Goal: Task Accomplishment & Management: Manage account settings

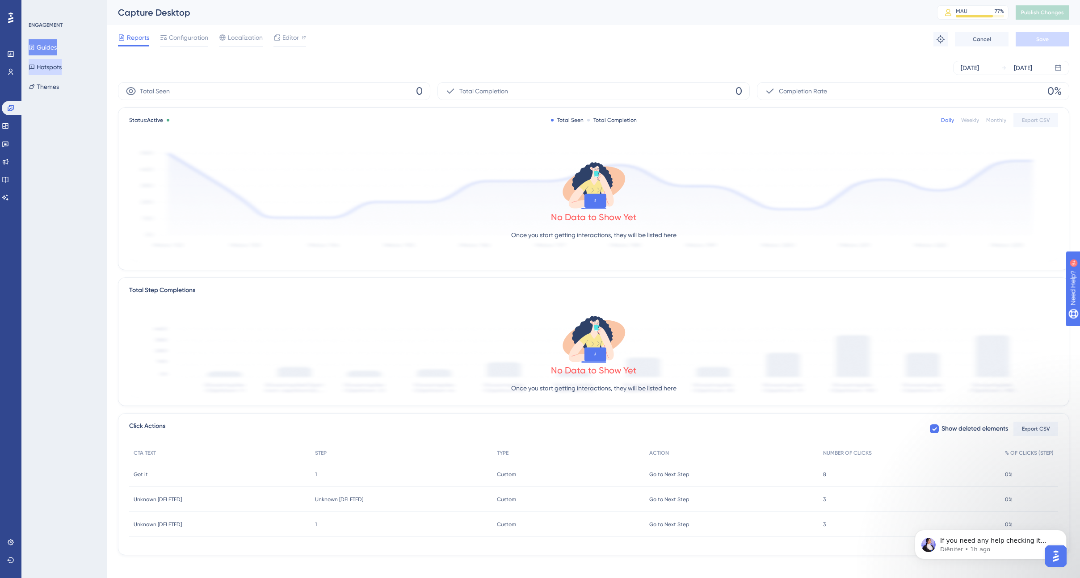
click at [52, 69] on button "Hotspots" at bounding box center [45, 67] width 33 height 16
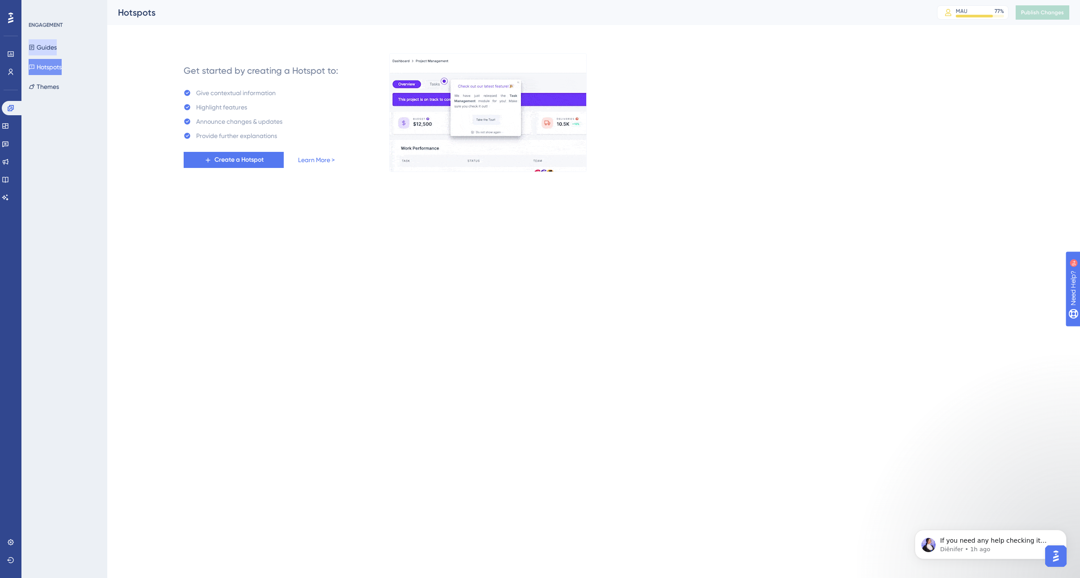
click at [53, 48] on button "Guides" at bounding box center [43, 47] width 28 height 16
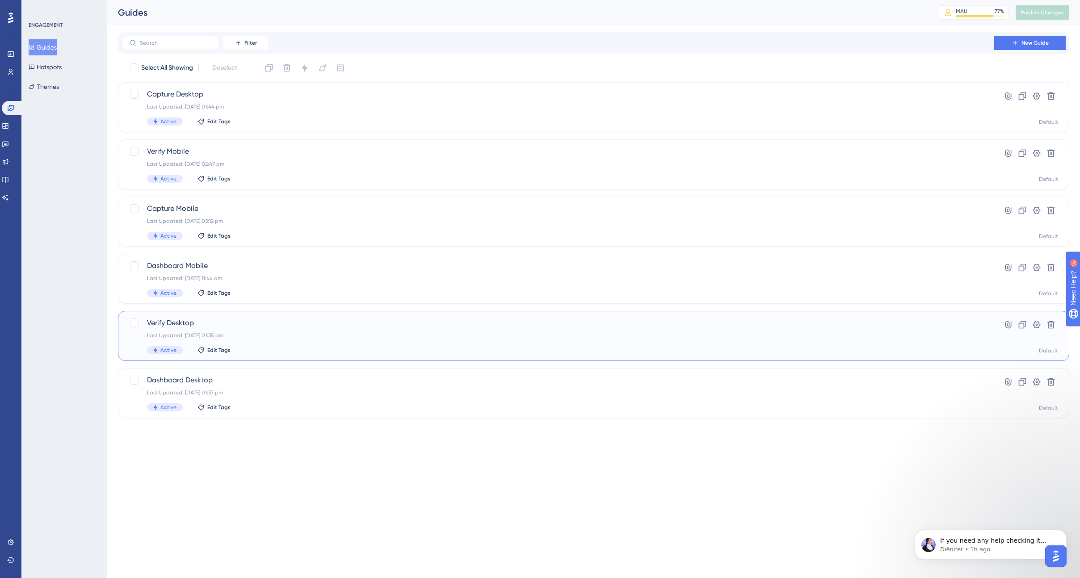
click at [288, 341] on div "Verify Desktop Last Updated: 03 Oct 2025 01:35 pm Active Edit Tags" at bounding box center [557, 336] width 821 height 37
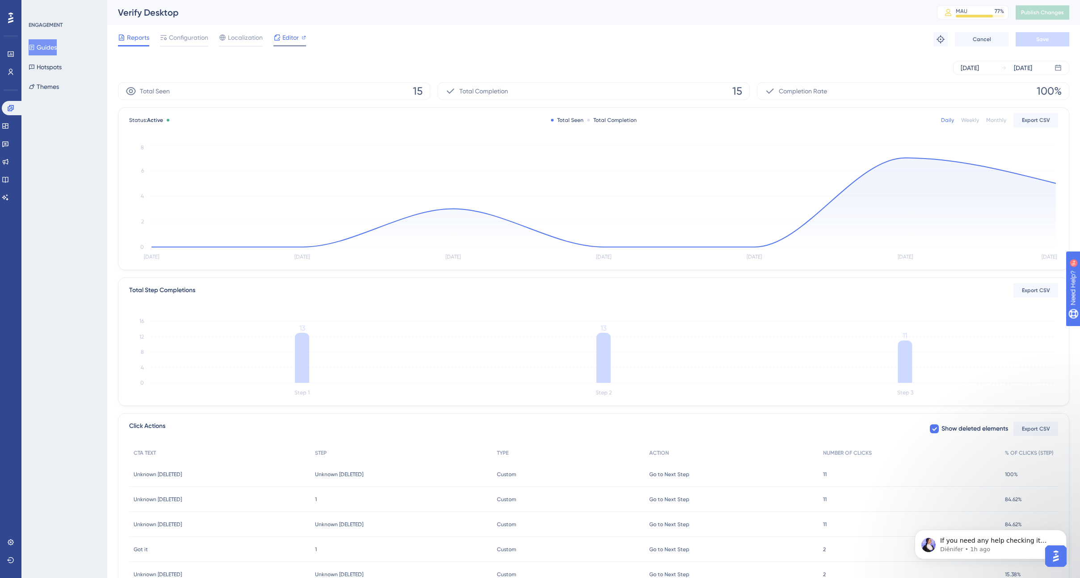
click at [290, 34] on span "Editor" at bounding box center [290, 37] width 17 height 11
click at [1041, 12] on span "Publish Changes" at bounding box center [1042, 12] width 43 height 7
click at [50, 67] on button "Hotspots" at bounding box center [45, 67] width 33 height 16
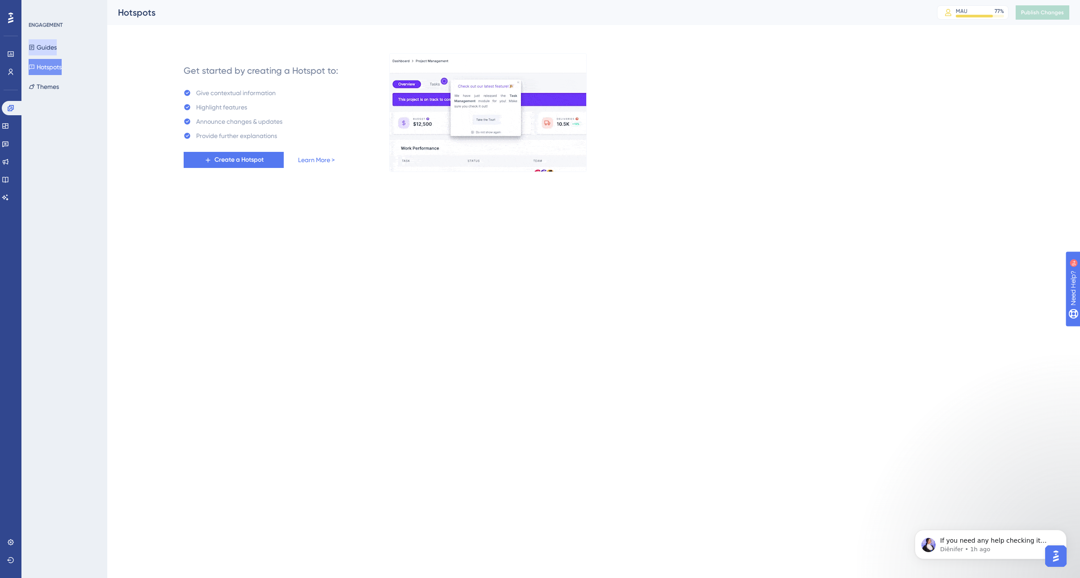
click at [47, 44] on button "Guides" at bounding box center [43, 47] width 28 height 16
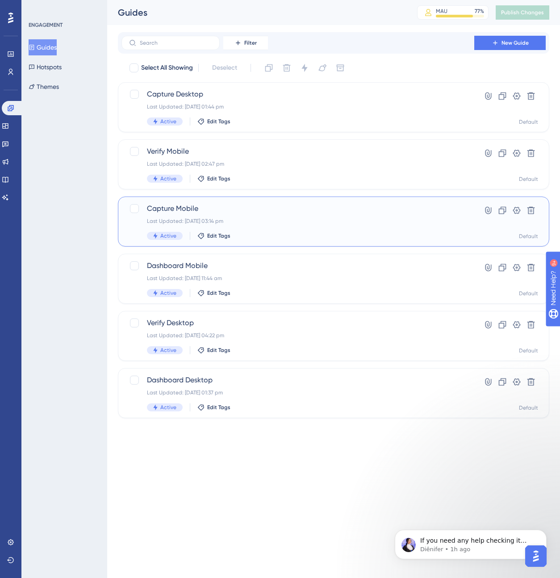
click at [280, 222] on div "Last Updated: 03 Oct 2025 03:14 pm" at bounding box center [298, 221] width 302 height 7
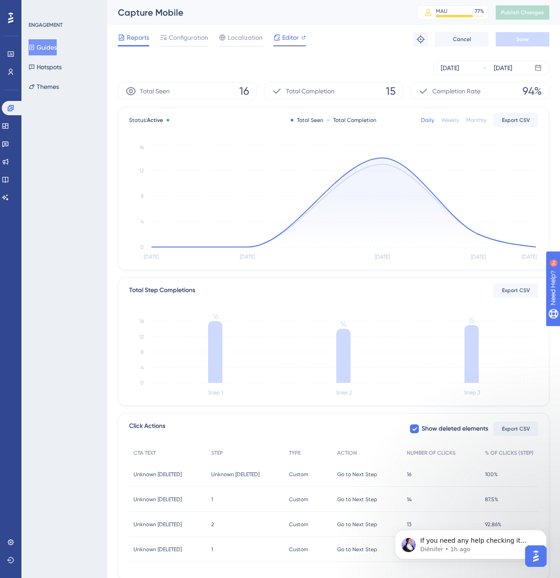
click at [289, 38] on span "Editor" at bounding box center [290, 37] width 17 height 11
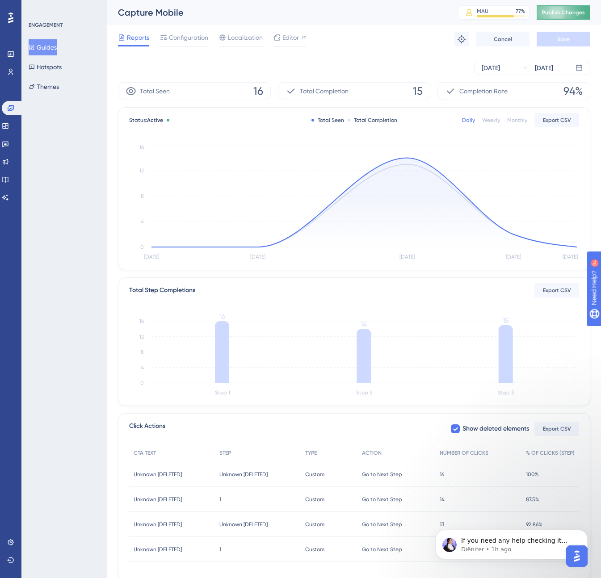
click at [559, 12] on span "Publish Changes" at bounding box center [563, 12] width 43 height 7
click at [190, 36] on span "Configuration" at bounding box center [188, 37] width 39 height 11
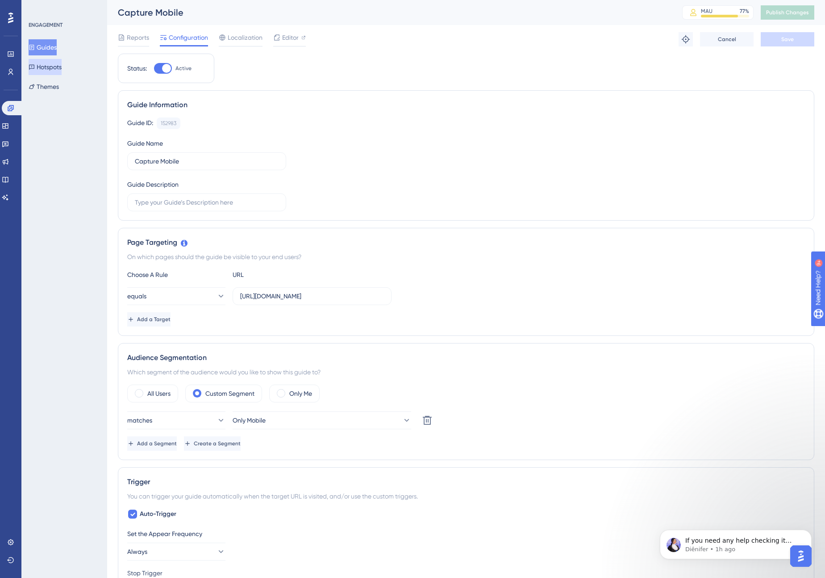
click at [49, 66] on button "Hotspots" at bounding box center [45, 67] width 33 height 16
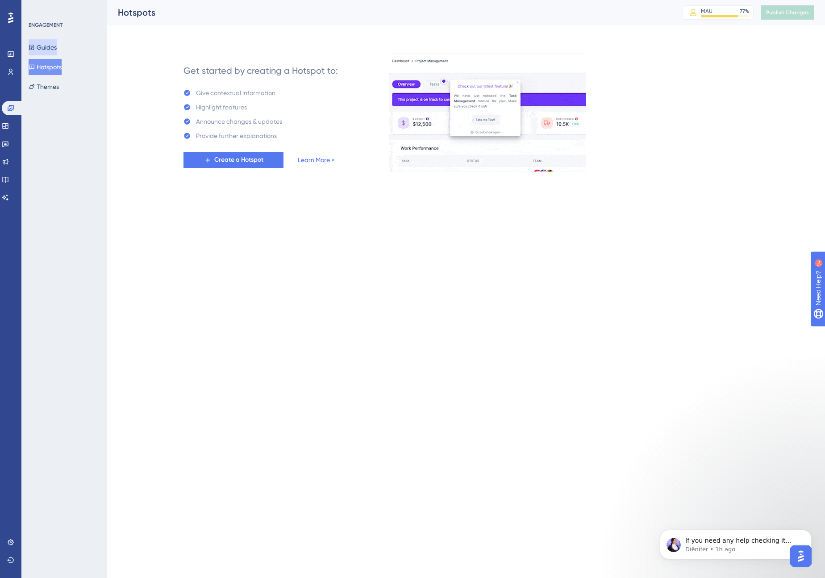
click at [49, 47] on button "Guides" at bounding box center [43, 47] width 28 height 16
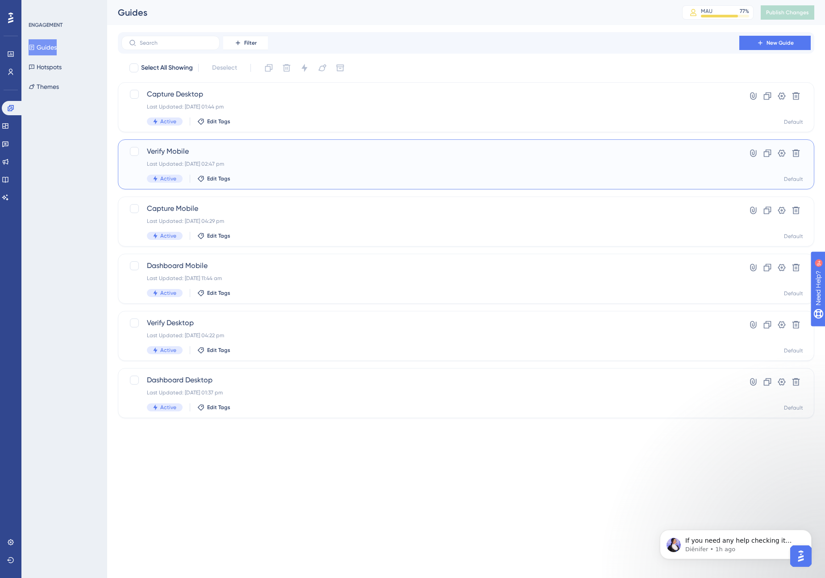
click at [298, 171] on div "Verify Mobile Last Updated: 02 Oct 2025 02:47 pm Active Edit Tags" at bounding box center [430, 164] width 567 height 37
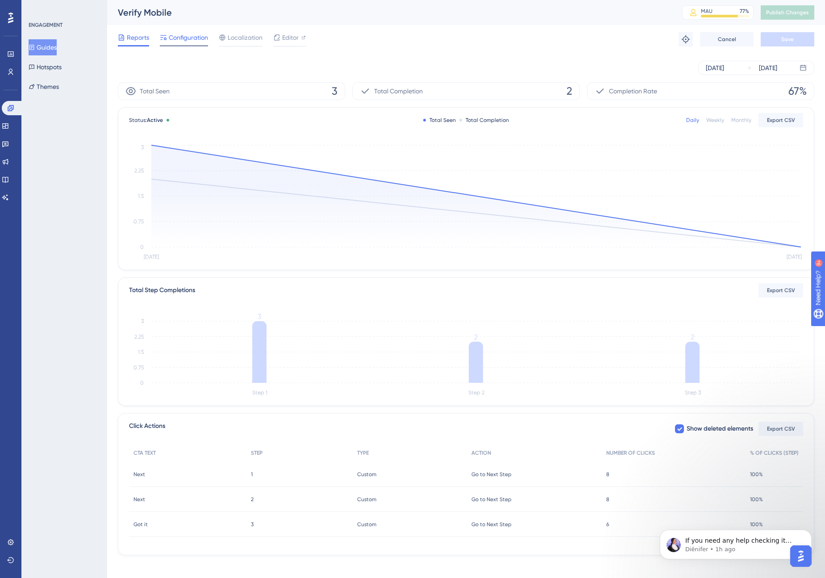
click at [198, 37] on span "Configuration" at bounding box center [188, 37] width 39 height 11
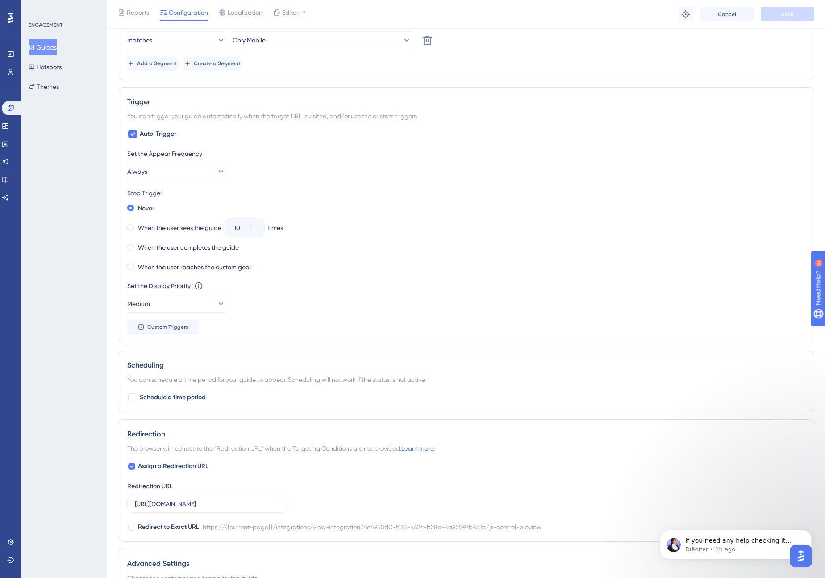
scroll to position [515, 0]
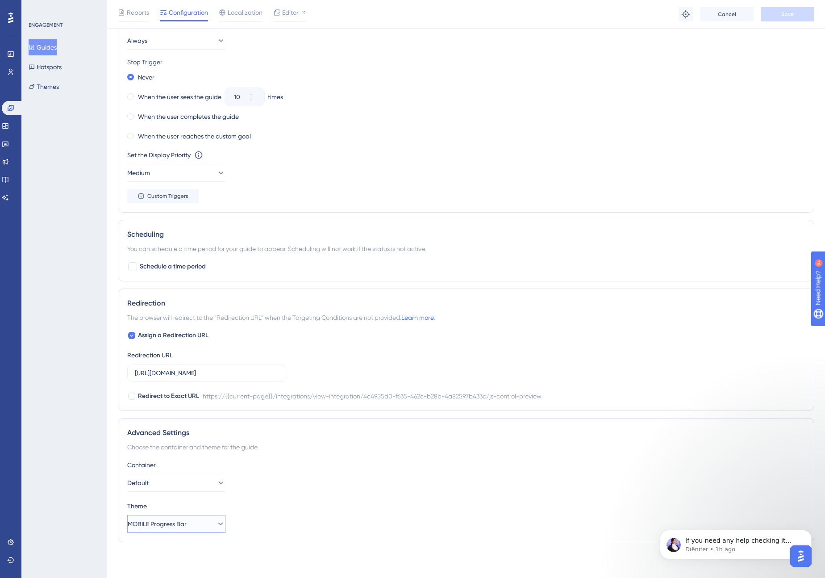
click at [216, 522] on icon at bounding box center [220, 523] width 9 height 9
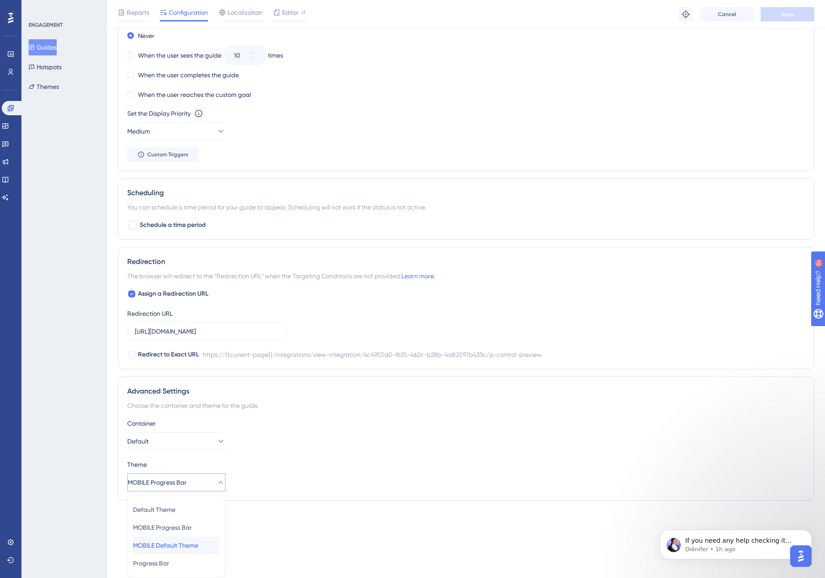
click at [198, 543] on span "MOBILE Default Theme" at bounding box center [165, 545] width 65 height 11
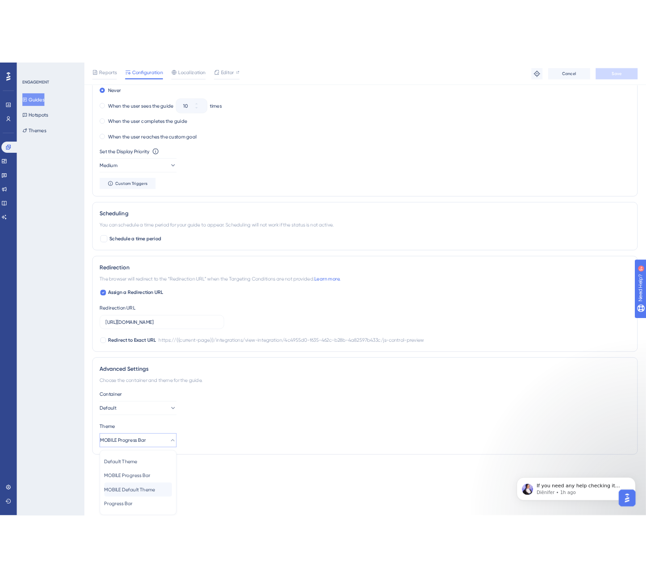
scroll to position [515, 0]
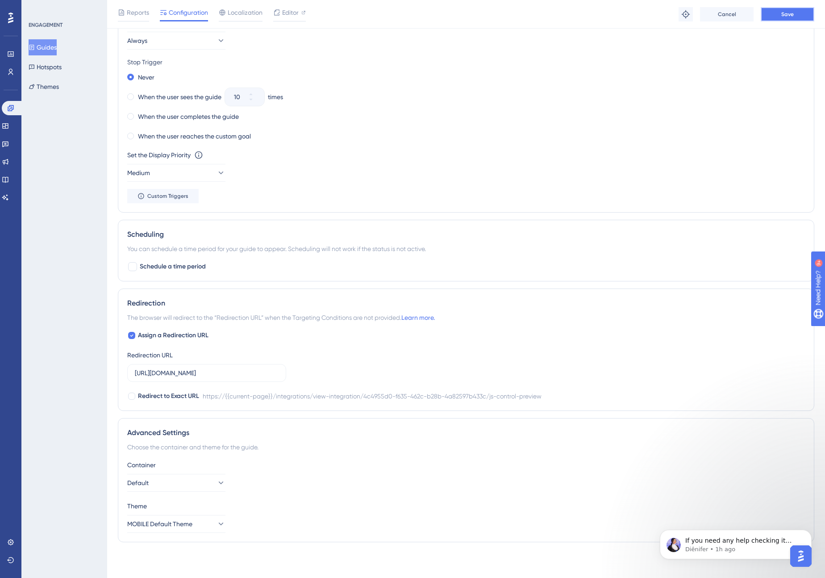
click at [782, 14] on span "Save" at bounding box center [788, 14] width 13 height 7
click at [297, 10] on span "Editor" at bounding box center [290, 12] width 17 height 11
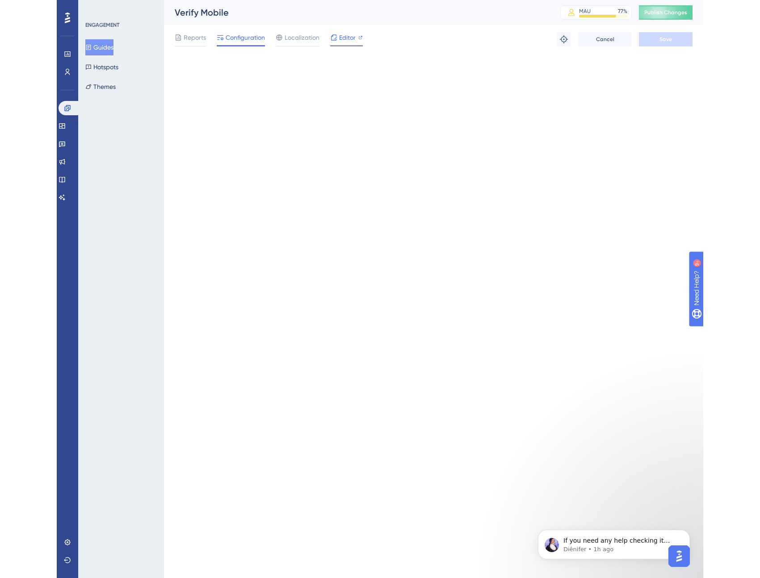
scroll to position [0, 0]
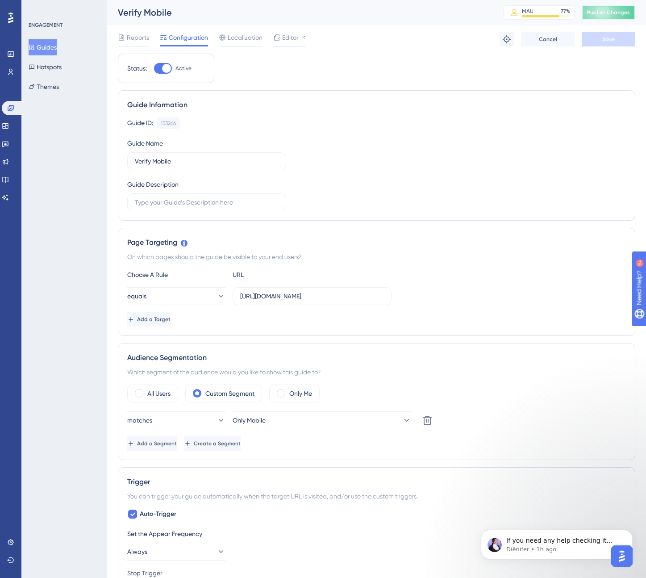
click at [598, 13] on span "Publish Changes" at bounding box center [608, 12] width 43 height 7
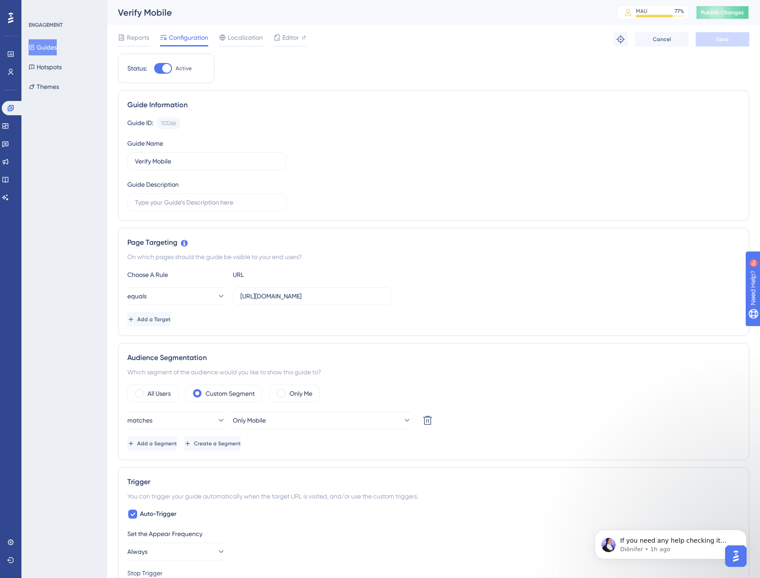
click at [717, 10] on span "Publish Changes" at bounding box center [722, 12] width 43 height 7
click at [719, 12] on span "Publish Changes" at bounding box center [722, 12] width 43 height 7
click at [715, 12] on button "Publish Changes" at bounding box center [722, 12] width 54 height 14
click at [716, 14] on span "Publish Changes" at bounding box center [722, 12] width 43 height 7
